Goal: Task Accomplishment & Management: Manage account settings

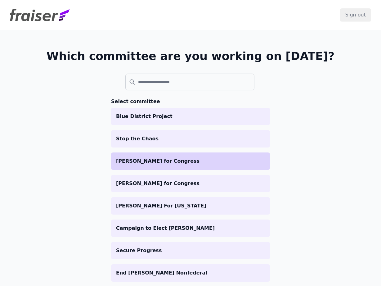
click at [243, 159] on p "[PERSON_NAME] for Congress" at bounding box center [190, 160] width 149 height 7
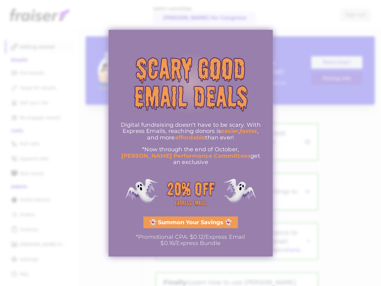
click at [290, 30] on div at bounding box center [190, 143] width 381 height 286
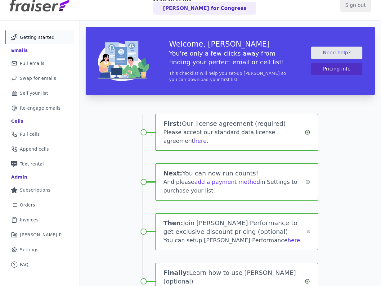
scroll to position [11, 0]
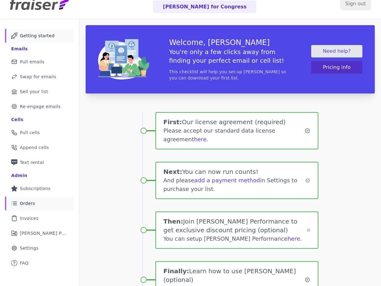
click at [35, 197] on link "List Icon Outline of bulleted list Orders" at bounding box center [39, 204] width 69 height 14
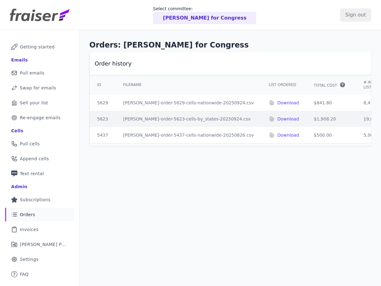
drag, startPoint x: 277, startPoint y: 143, endPoint x: 295, endPoint y: 143, distance: 18.0
click at [295, 143] on table "Order history ID Filename List Ordered Total Cost" at bounding box center [308, 97] width 438 height 91
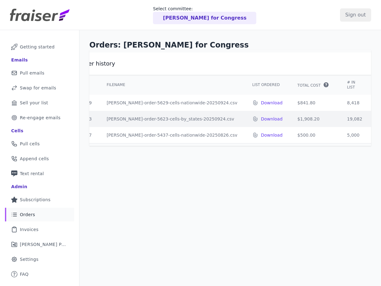
scroll to position [0, 18]
click at [297, 109] on td "$841.80" at bounding box center [314, 103] width 50 height 16
click at [214, 121] on td "fraiser-order-5623-cells-by_states-20250924.csv" at bounding box center [171, 119] width 146 height 16
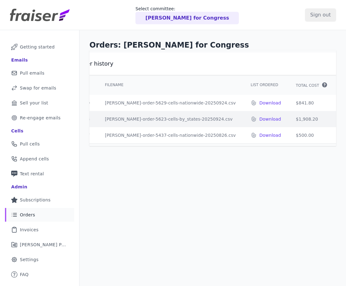
click at [303, 102] on td "$841.80" at bounding box center [314, 103] width 50 height 16
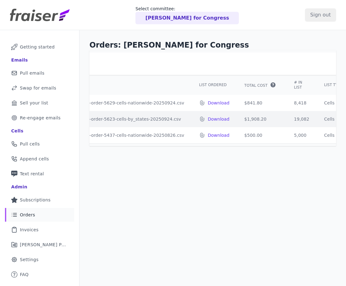
scroll to position [0, 98]
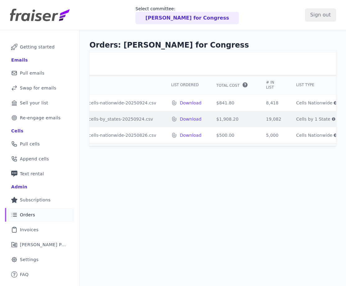
click at [332, 120] on icon at bounding box center [333, 118] width 3 height 3
click at [259, 143] on td "5,000" at bounding box center [274, 135] width 30 height 16
click at [252, 190] on div "Orders: Kishla Askins for Congress Order history ID Filename List Ordered Total…" at bounding box center [213, 173] width 267 height 286
click at [334, 136] on icon at bounding box center [336, 135] width 4 height 4
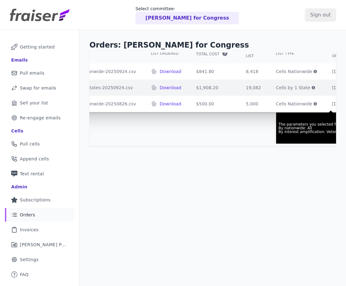
scroll to position [31, 118]
click at [311, 89] on icon at bounding box center [312, 87] width 3 height 3
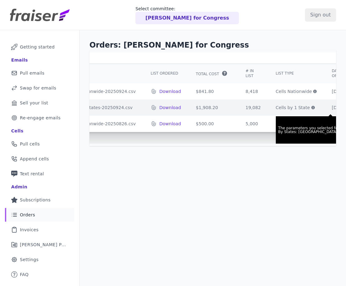
scroll to position [11, 118]
click at [313, 90] on icon at bounding box center [314, 91] width 3 height 3
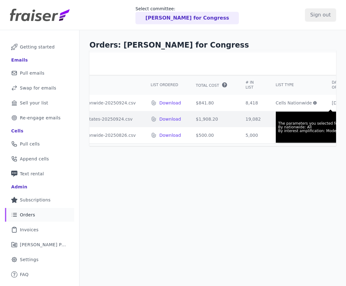
click at [240, 187] on div "Orders: Kishla Askins for Congress Order history ID Filename List Ordered Total…" at bounding box center [213, 173] width 267 height 286
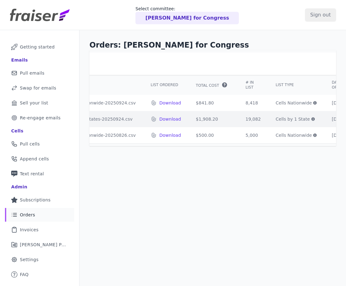
click at [313, 135] on icon at bounding box center [314, 135] width 3 height 3
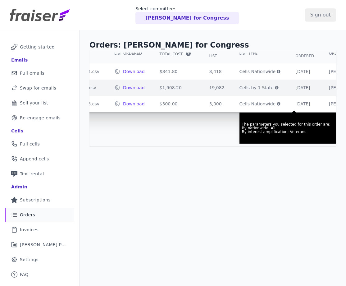
scroll to position [31, 149]
